Goal: Information Seeking & Learning: Compare options

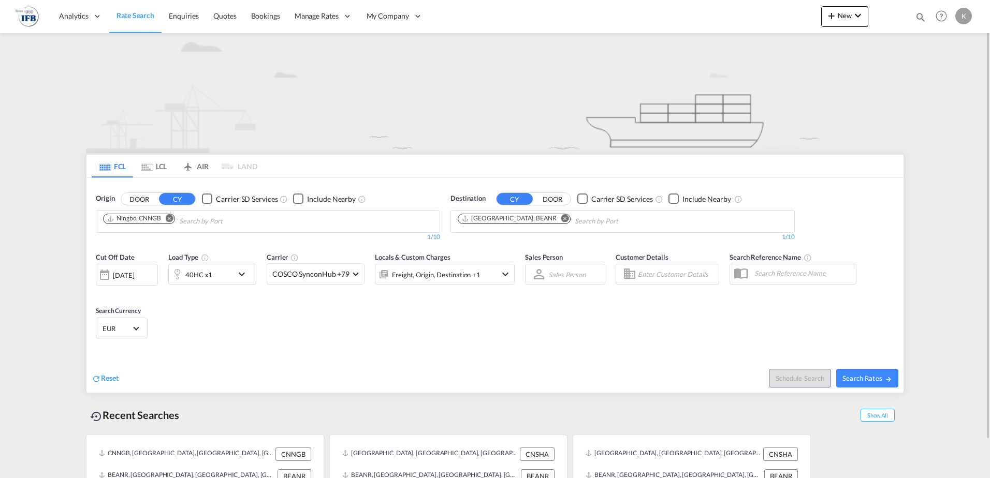
click at [154, 271] on div "[DATE]" at bounding box center [127, 275] width 62 height 22
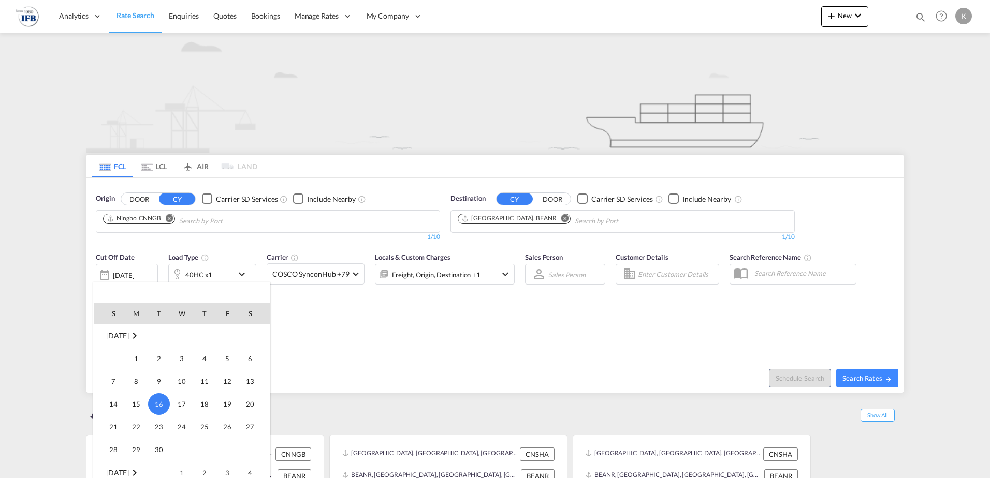
scroll to position [515, 0]
click at [203, 371] on span "2" at bounding box center [204, 369] width 21 height 21
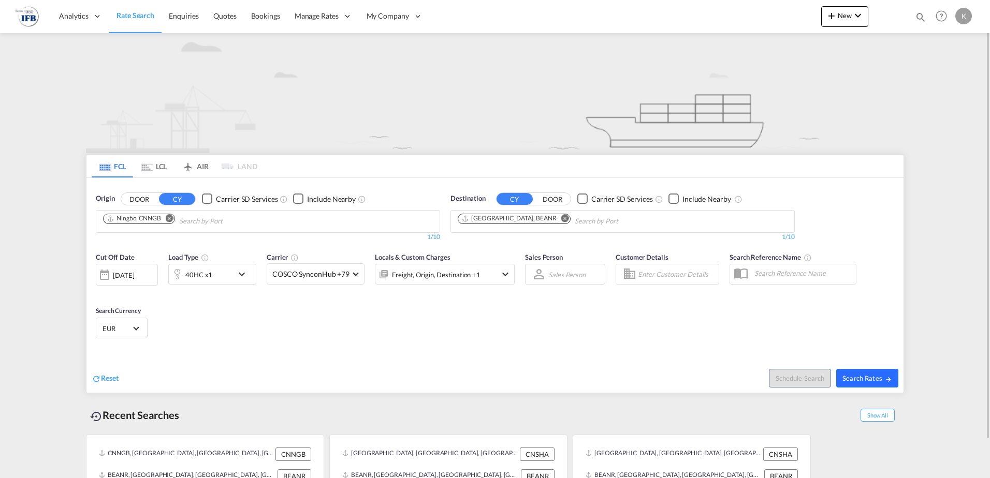
click at [854, 375] on span "Search Rates" at bounding box center [867, 378] width 50 height 8
type input "CNNGB to BEANR / [DATE]"
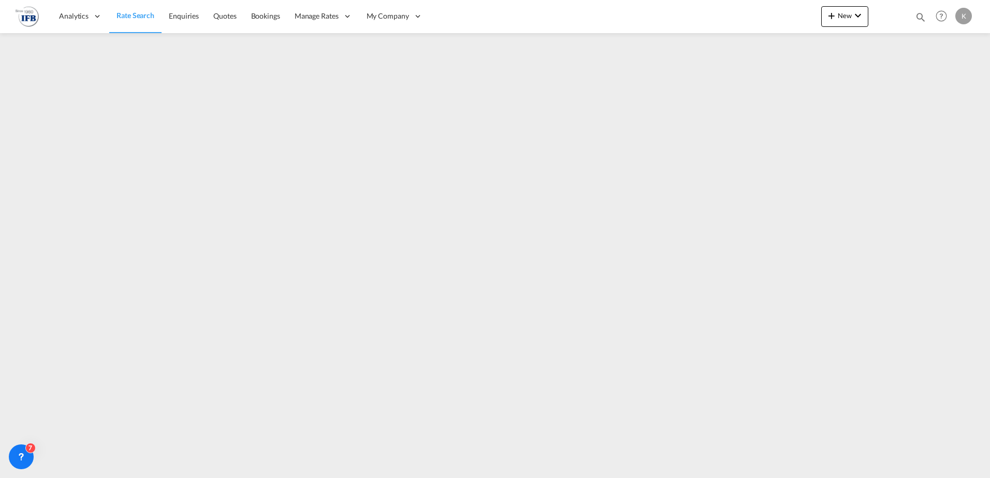
drag, startPoint x: 123, startPoint y: 13, endPoint x: 116, endPoint y: 27, distance: 15.3
click at [123, 13] on span "Rate Search" at bounding box center [135, 15] width 38 height 9
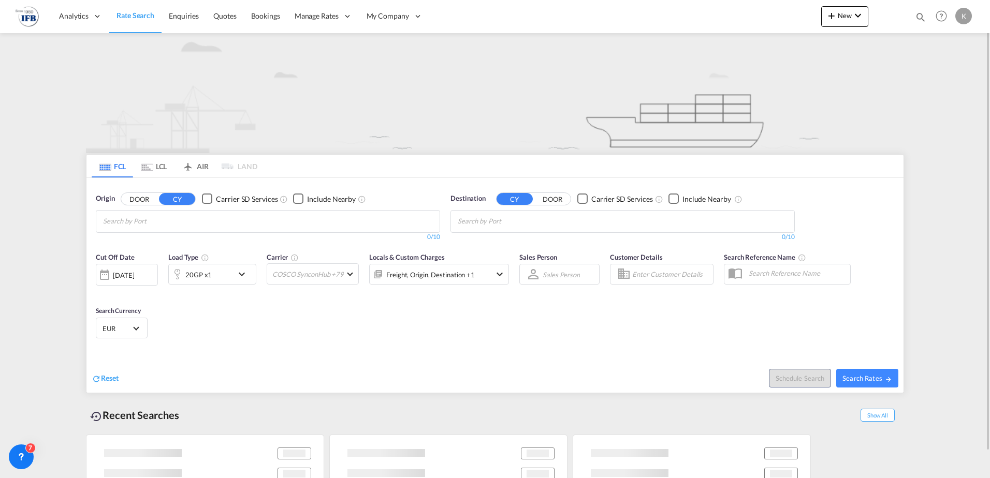
click at [160, 164] on md-tab-item "LCL" at bounding box center [153, 166] width 41 height 23
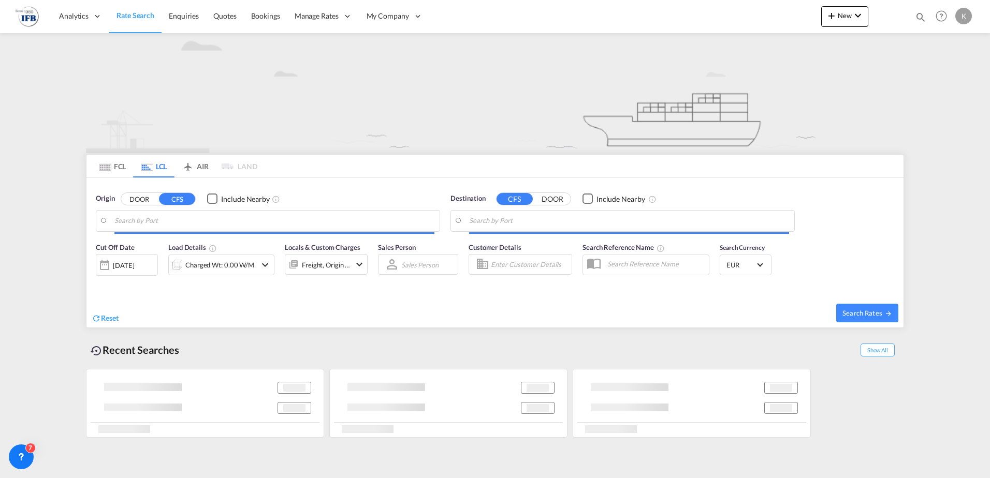
click at [144, 219] on input "Search by Port" at bounding box center [274, 221] width 320 height 16
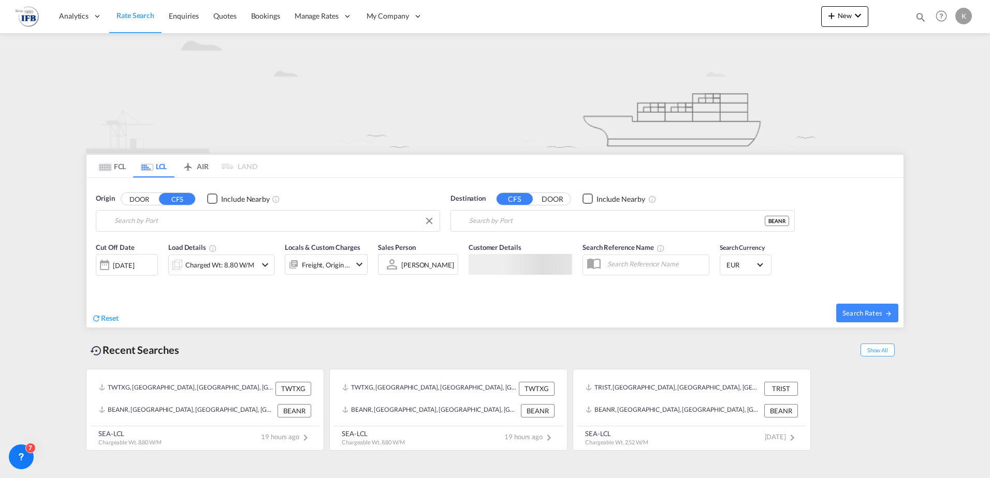
type input "Taichung, TWTXG"
type input "[GEOGRAPHIC_DATA], BEANR"
click at [134, 259] on div "[DATE]" at bounding box center [127, 265] width 62 height 22
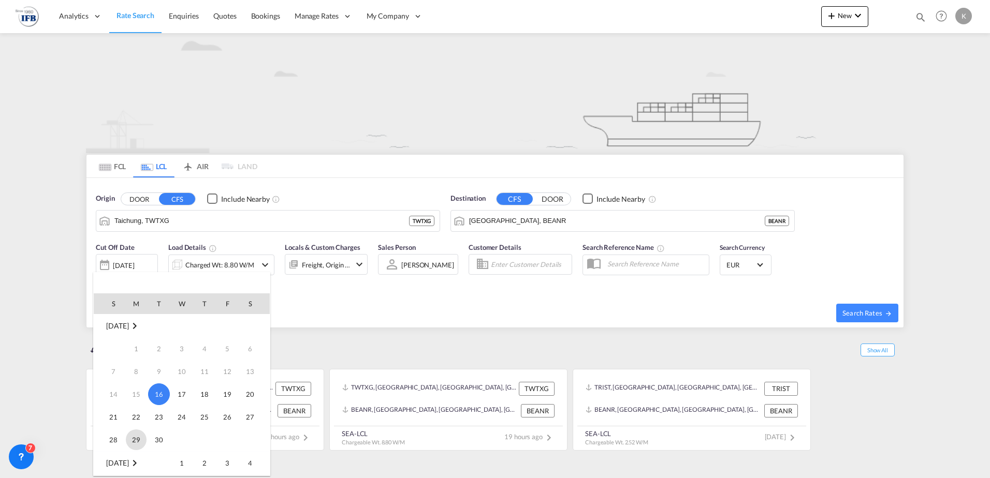
click at [141, 437] on span "29" at bounding box center [136, 440] width 21 height 21
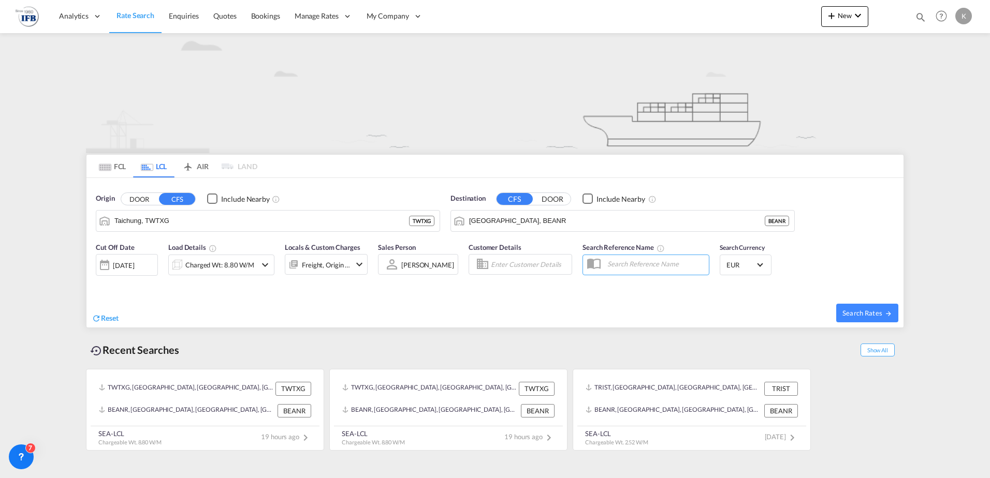
click at [198, 268] on div "Charged Wt: 8.80 W/M" at bounding box center [219, 265] width 69 height 14
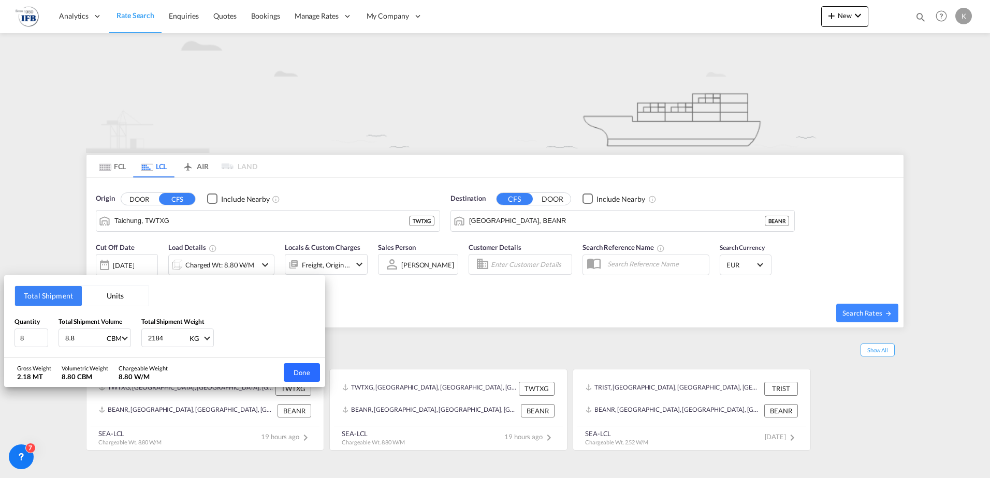
click at [301, 370] on button "Done" at bounding box center [302, 372] width 36 height 19
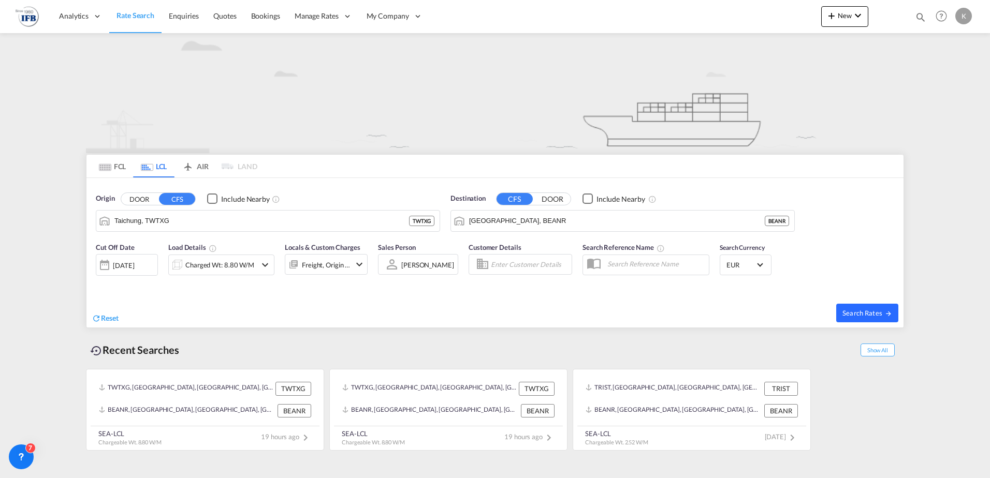
click at [849, 311] on span "Search Rates" at bounding box center [867, 313] width 50 height 8
type input "TWTXG to BEANR / [DATE]"
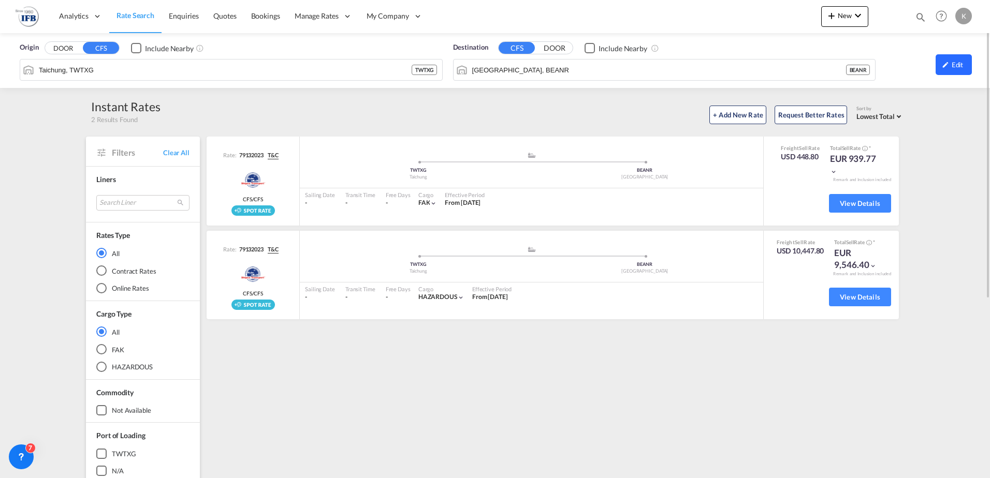
click at [944, 64] on md-icon "icon-pencil" at bounding box center [945, 64] width 7 height 7
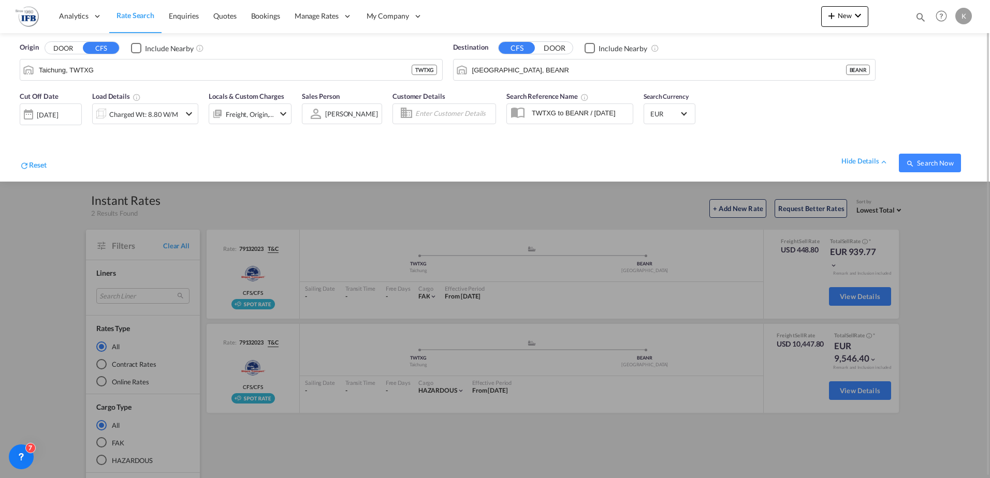
click at [58, 111] on div "[DATE]" at bounding box center [47, 114] width 21 height 9
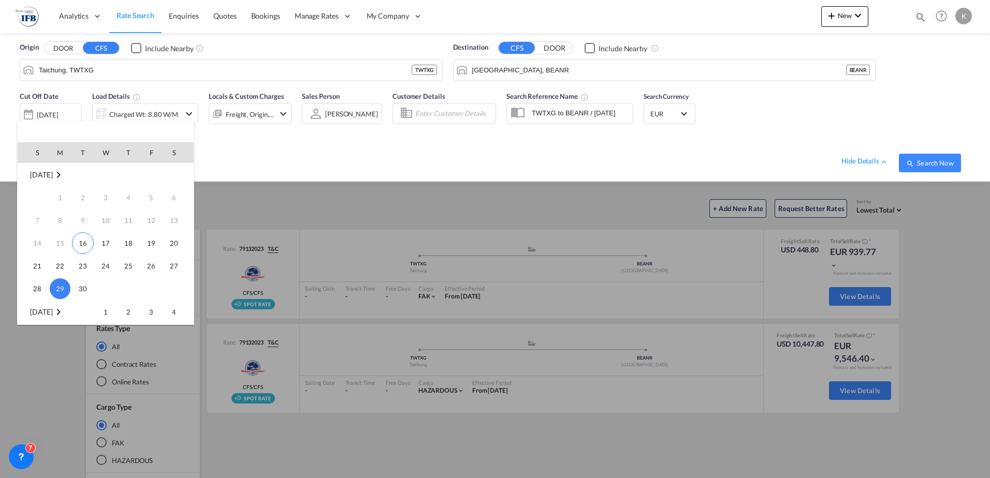
click at [39, 241] on td "14" at bounding box center [33, 243] width 31 height 23
drag, startPoint x: 69, startPoint y: 241, endPoint x: 60, endPoint y: 243, distance: 8.9
click at [68, 242] on td "15" at bounding box center [60, 243] width 23 height 23
click at [80, 245] on span "16" at bounding box center [83, 243] width 22 height 22
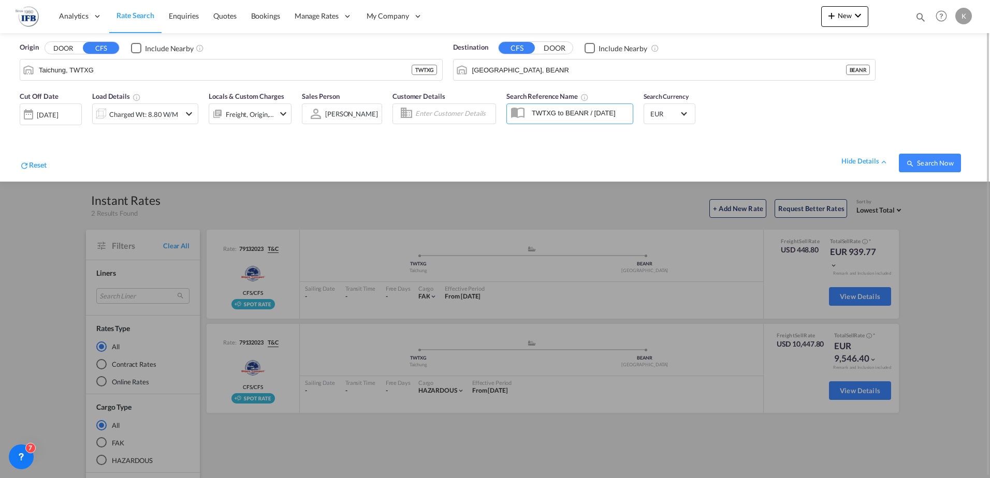
click at [915, 165] on span "Search Now" at bounding box center [929, 163] width 47 height 8
